Goal: Task Accomplishment & Management: Use online tool/utility

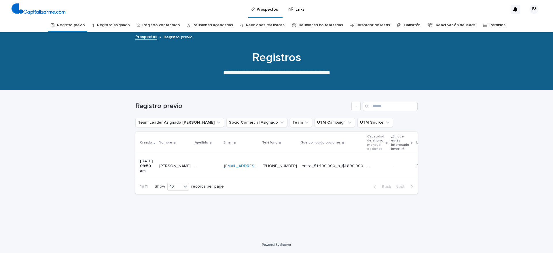
click at [84, 27] on link "Registro previo" at bounding box center [71, 25] width 28 height 14
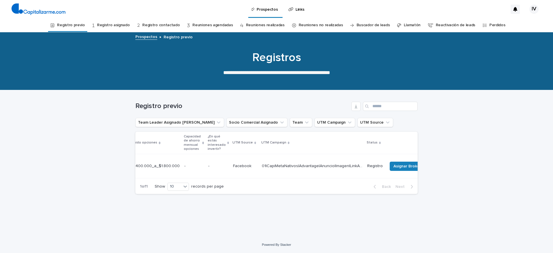
scroll to position [0, 217]
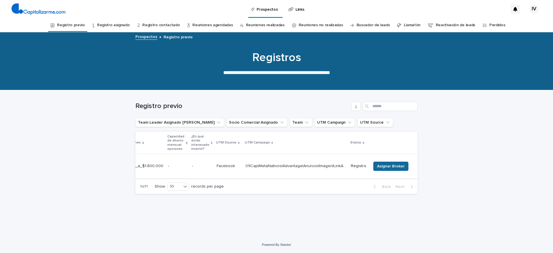
click at [394, 163] on span "Asignar Broker" at bounding box center [391, 166] width 28 height 6
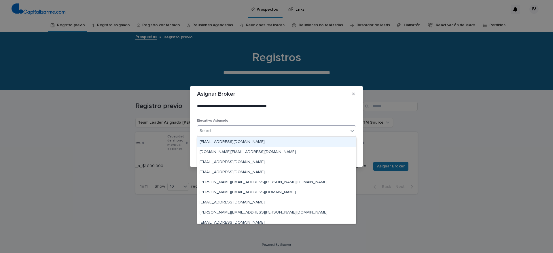
click at [259, 128] on div "Select..." at bounding box center [272, 131] width 151 height 10
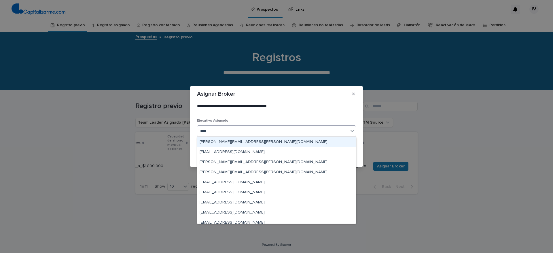
type input "*****"
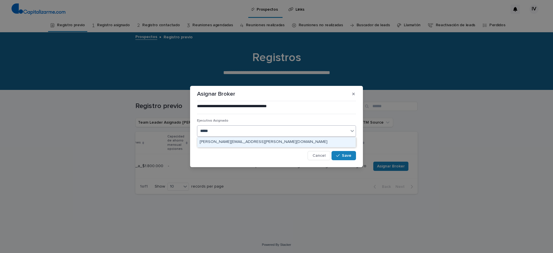
click at [236, 142] on div "[PERSON_NAME][EMAIL_ADDRESS][PERSON_NAME][DOMAIN_NAME]" at bounding box center [276, 142] width 158 height 10
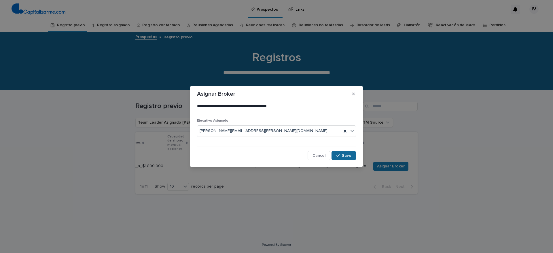
click at [343, 155] on span "Save" at bounding box center [347, 156] width 10 height 4
click at [117, 25] on div "**********" at bounding box center [276, 126] width 553 height 253
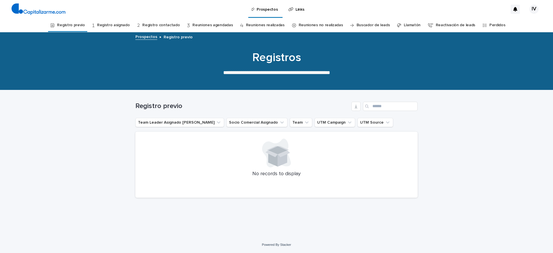
click at [119, 20] on link "Registro asignado" at bounding box center [113, 25] width 33 height 14
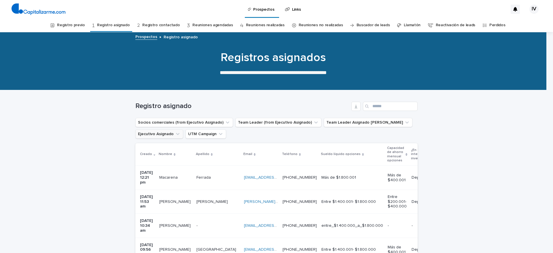
click at [175, 136] on icon "Ejecutivo Asignado" at bounding box center [178, 134] width 6 height 6
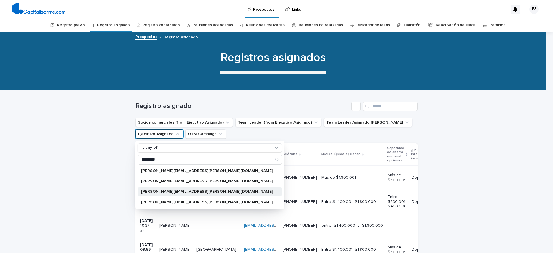
type input "*********"
click at [173, 194] on div "[PERSON_NAME][EMAIL_ADDRESS][PERSON_NAME][DOMAIN_NAME]" at bounding box center [210, 191] width 144 height 9
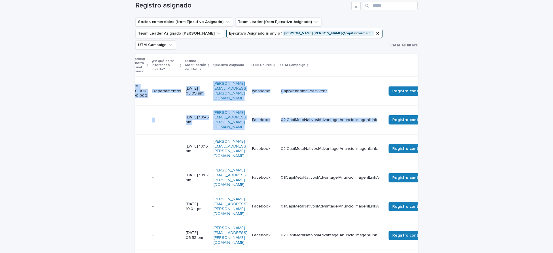
drag, startPoint x: 371, startPoint y: 75, endPoint x: 423, endPoint y: 104, distance: 59.9
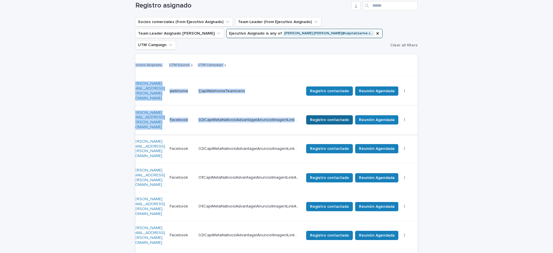
drag, startPoint x: 454, startPoint y: 105, endPoint x: 355, endPoint y: 96, distance: 99.8
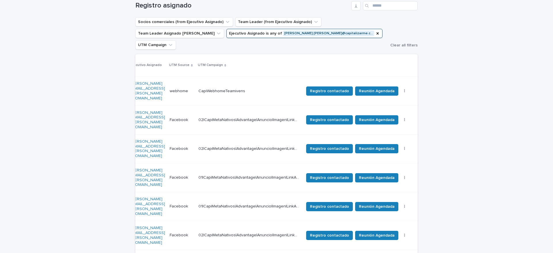
click at [196, 105] on td "Facebook Facebook" at bounding box center [181, 119] width 29 height 29
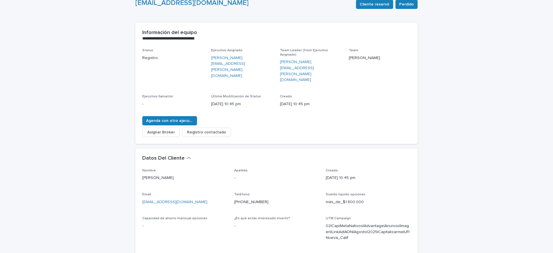
scroll to position [52, 0]
click at [142, 127] on button "Asignar Broker" at bounding box center [160, 131] width 37 height 9
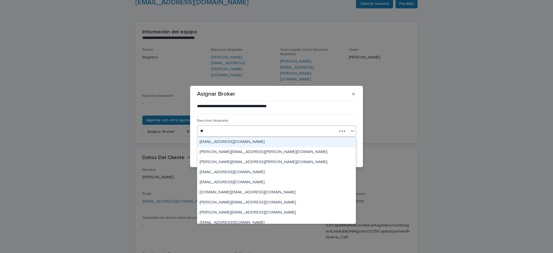
type input "***"
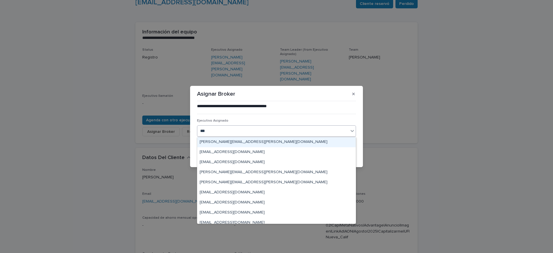
click at [231, 145] on div "[PERSON_NAME][EMAIL_ADDRESS][PERSON_NAME][DOMAIN_NAME]" at bounding box center [276, 142] width 158 height 10
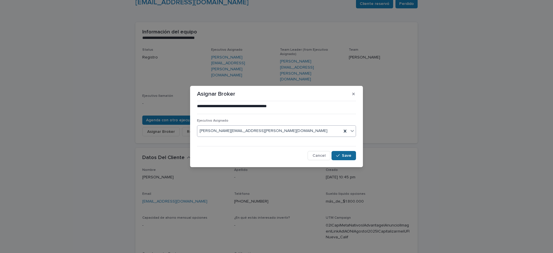
click at [336, 153] on button "Save" at bounding box center [344, 155] width 24 height 9
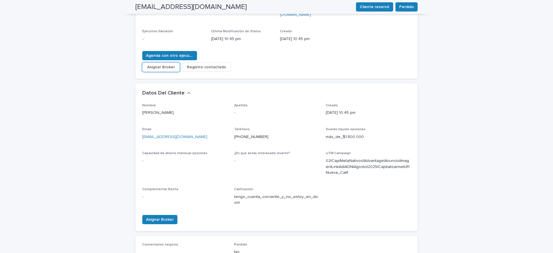
scroll to position [0, 0]
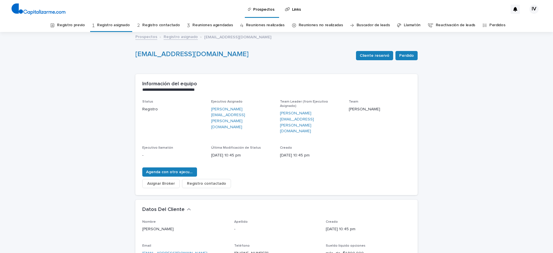
click at [115, 26] on link "Registro asignado" at bounding box center [113, 25] width 33 height 14
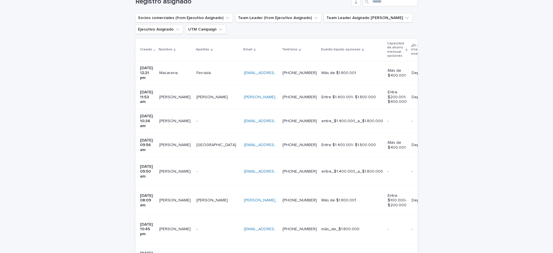
scroll to position [104, 0]
click at [171, 27] on button "Ejecutivo Asignado" at bounding box center [159, 30] width 48 height 9
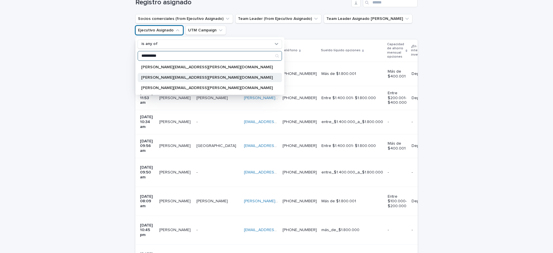
type input "**********"
click at [177, 77] on p "[PERSON_NAME][EMAIL_ADDRESS][PERSON_NAME][DOMAIN_NAME]" at bounding box center [207, 77] width 132 height 4
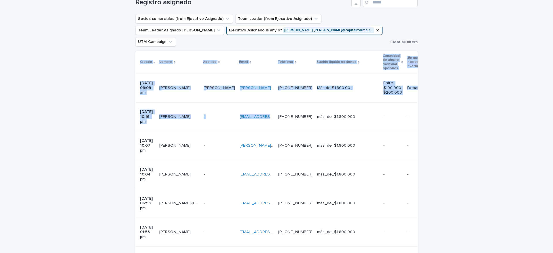
drag, startPoint x: 273, startPoint y: 101, endPoint x: 71, endPoint y: 99, distance: 202.5
click at [211, 112] on div "- -" at bounding box center [219, 117] width 31 height 10
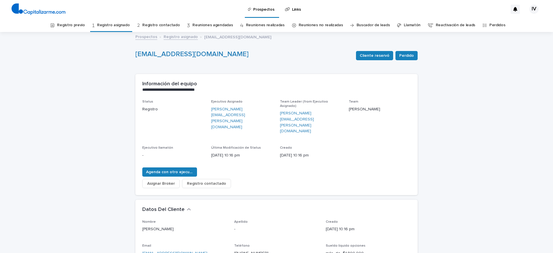
click at [147, 181] on span "Asignar Broker" at bounding box center [161, 184] width 28 height 6
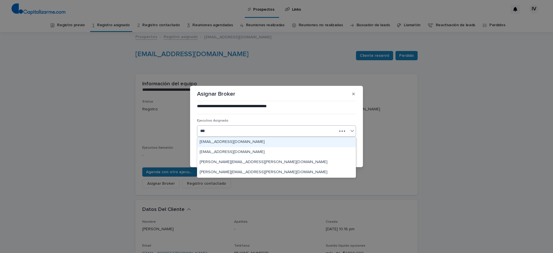
type input "****"
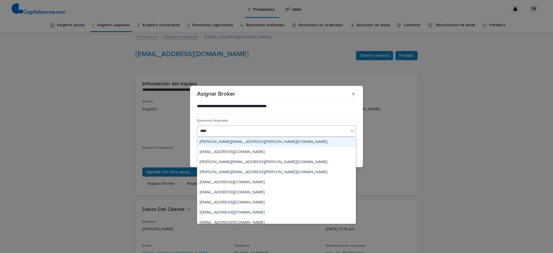
click at [259, 143] on div "[PERSON_NAME][EMAIL_ADDRESS][PERSON_NAME][DOMAIN_NAME]" at bounding box center [276, 142] width 158 height 10
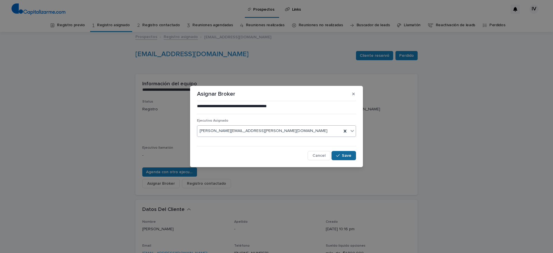
click at [346, 155] on span "Save" at bounding box center [347, 156] width 10 height 4
